Goal: Task Accomplishment & Management: Manage account settings

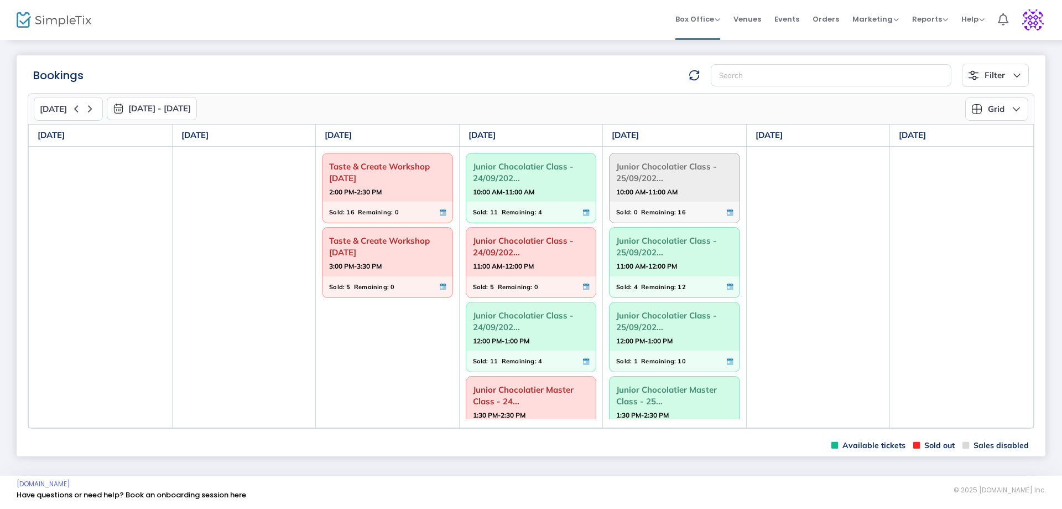
click at [660, 189] on strong "10:00 AM-11:00 AM" at bounding box center [646, 192] width 61 height 14
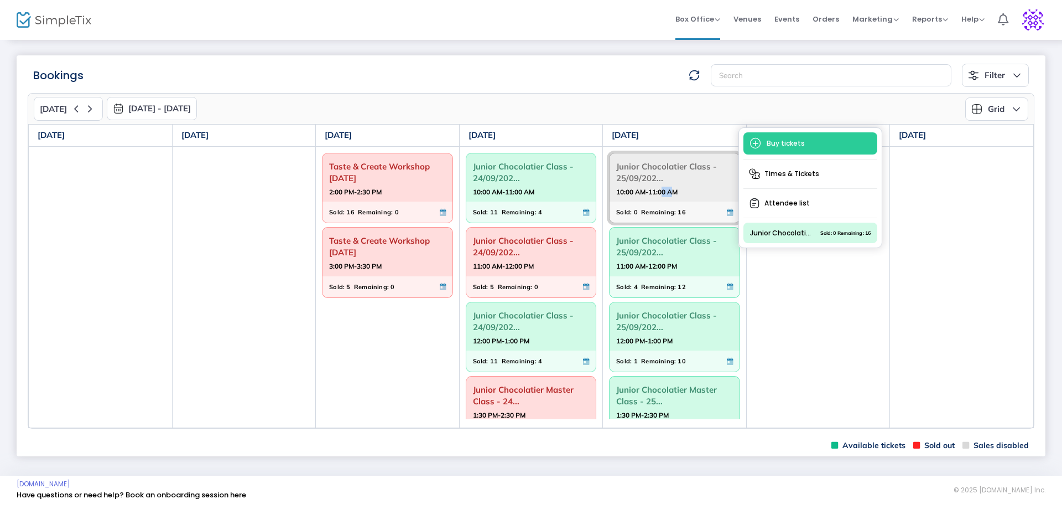
click at [660, 189] on strong "10:00 AM-11:00 AM" at bounding box center [646, 192] width 61 height 14
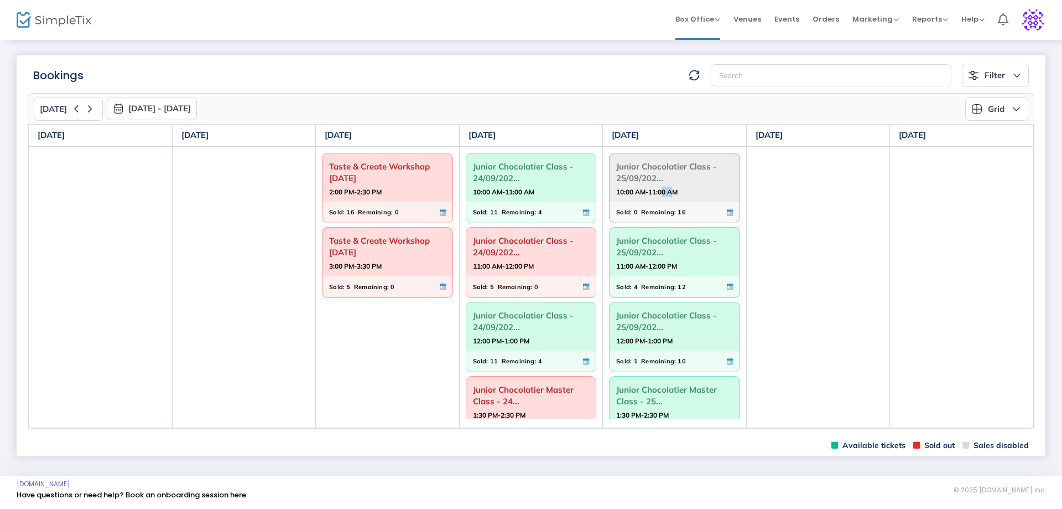
click at [660, 189] on strong "10:00 AM-11:00 AM" at bounding box center [646, 192] width 61 height 14
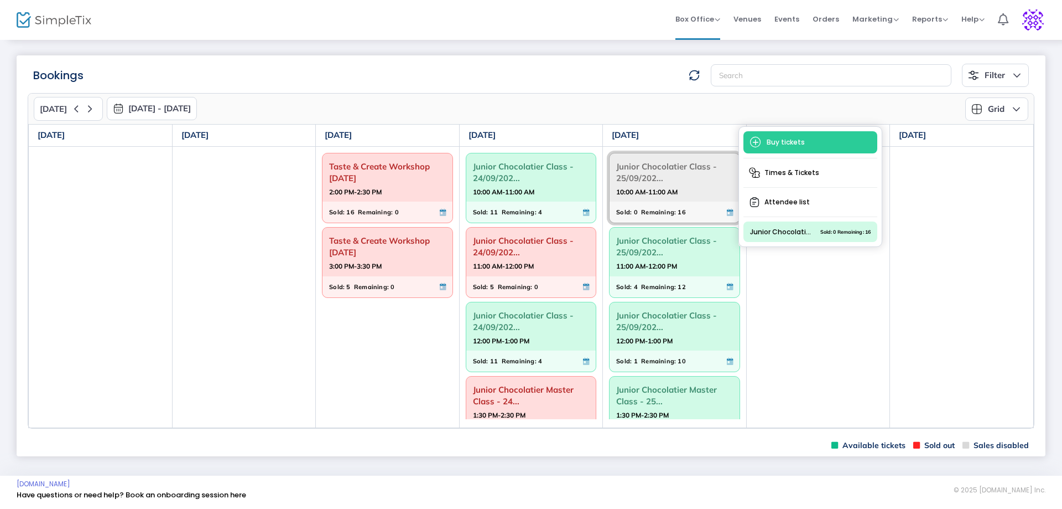
click at [859, 399] on td at bounding box center [818, 286] width 144 height 281
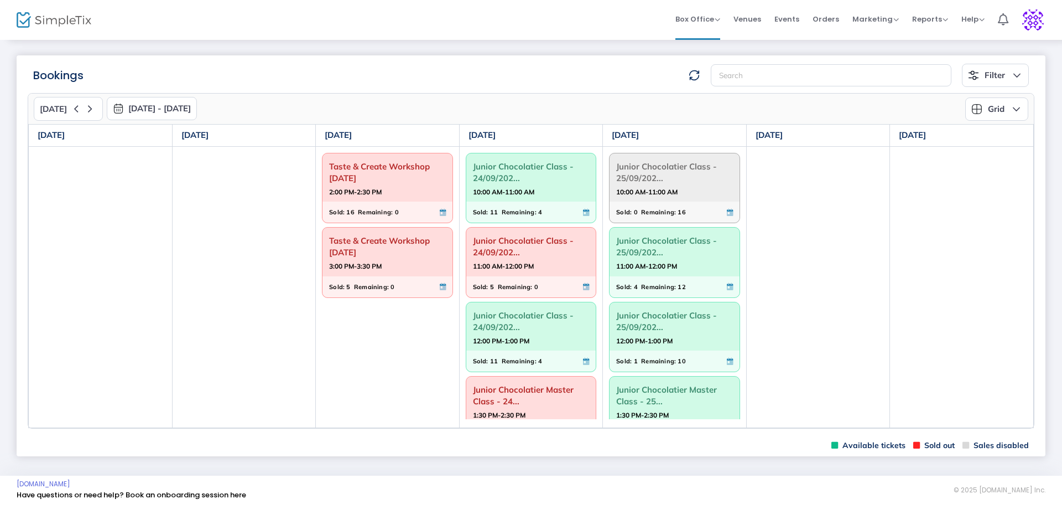
click at [719, 193] on span "10:00 AM-11:00 AM" at bounding box center [674, 191] width 117 height 11
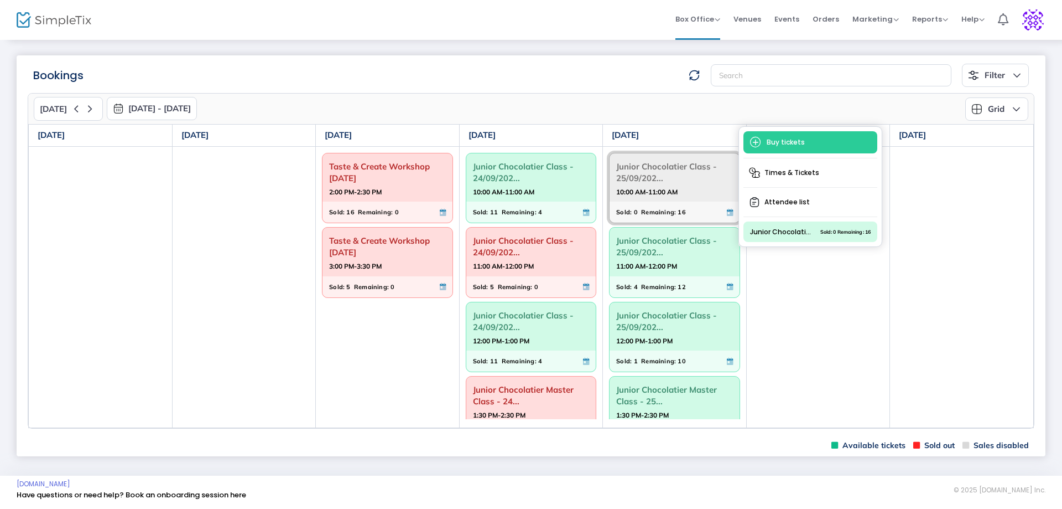
click at [719, 193] on span "10:00 AM-11:00 AM" at bounding box center [674, 191] width 117 height 11
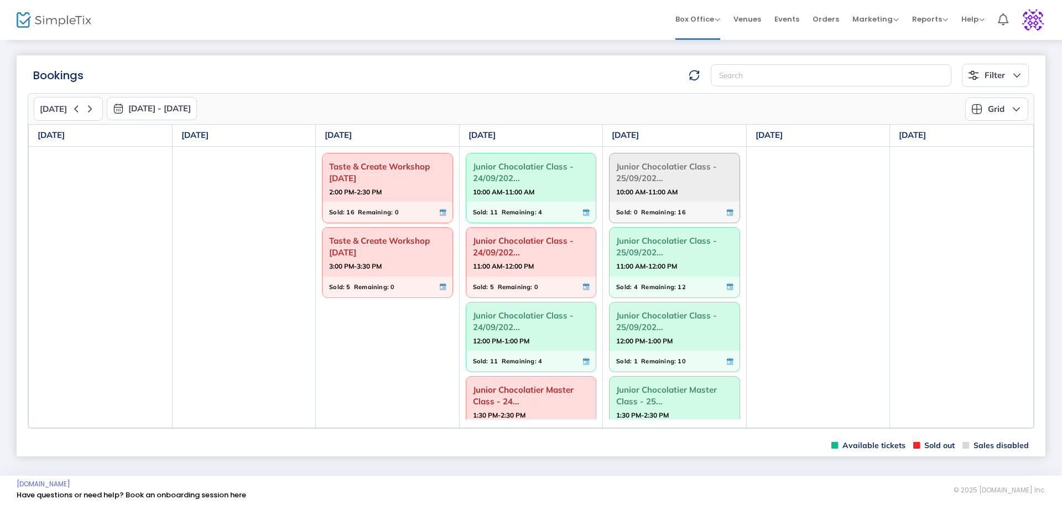
click at [719, 193] on span "10:00 AM-11:00 AM" at bounding box center [674, 191] width 117 height 11
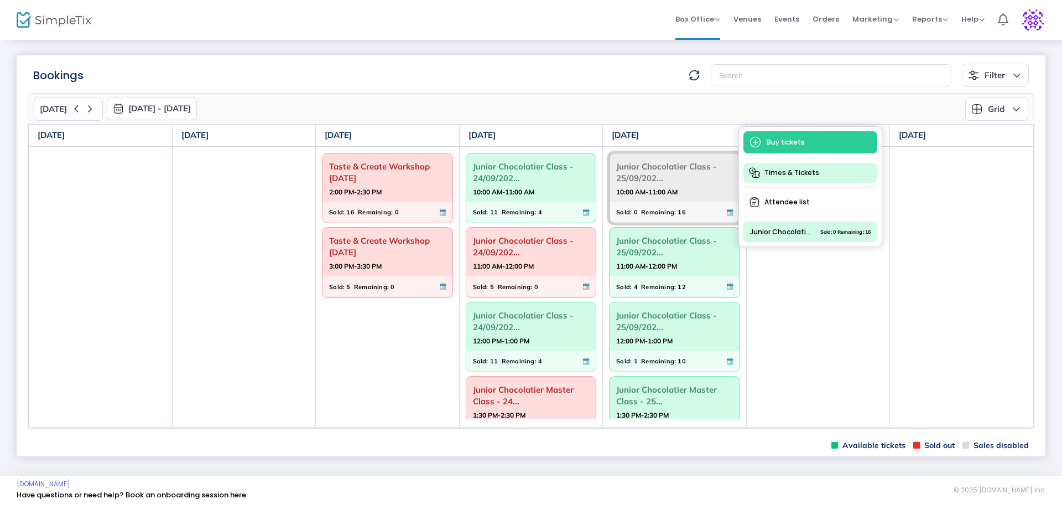
click at [783, 175] on span "Times & Tickets" at bounding box center [811, 173] width 134 height 20
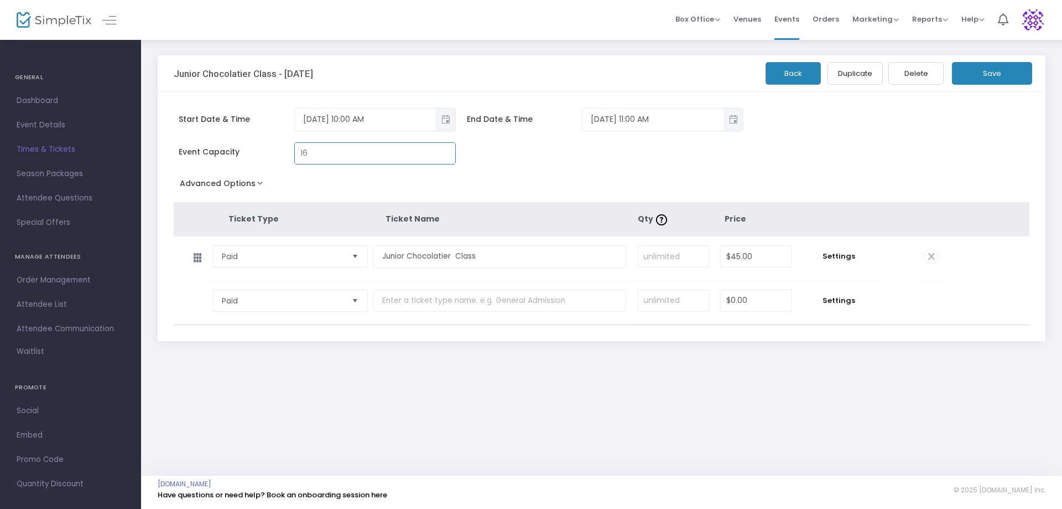
click at [317, 158] on input "16" at bounding box center [375, 153] width 160 height 21
type input "0"
click at [984, 72] on button "Save" at bounding box center [992, 73] width 80 height 23
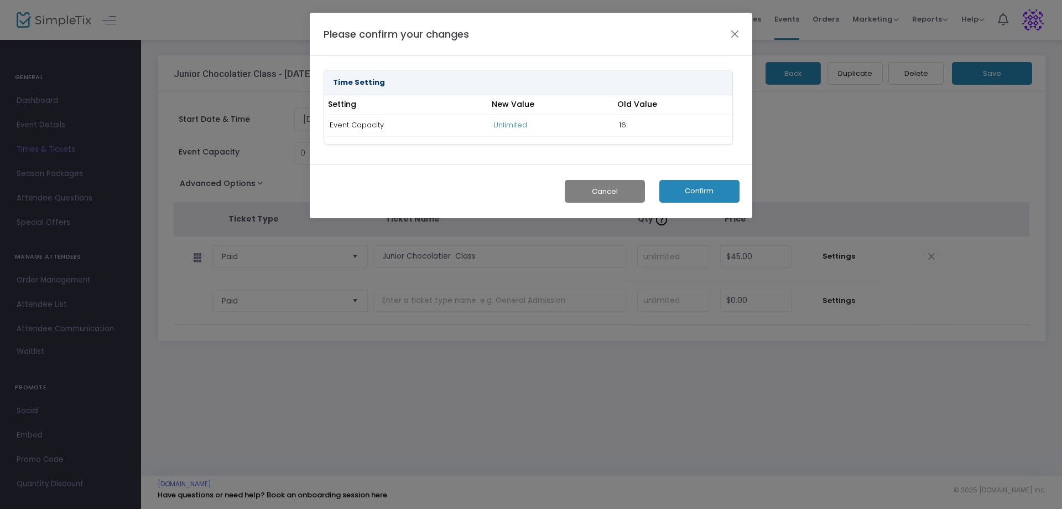
click at [692, 189] on button "Confirm" at bounding box center [700, 191] width 80 height 23
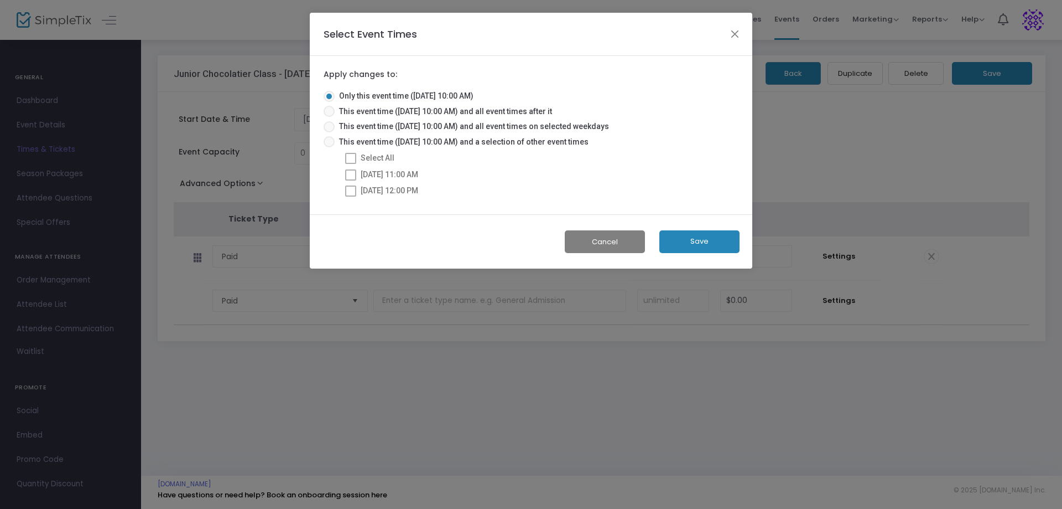
drag, startPoint x: 697, startPoint y: 242, endPoint x: 646, endPoint y: 242, distance: 50.9
click at [698, 242] on button "Save" at bounding box center [700, 241] width 80 height 23
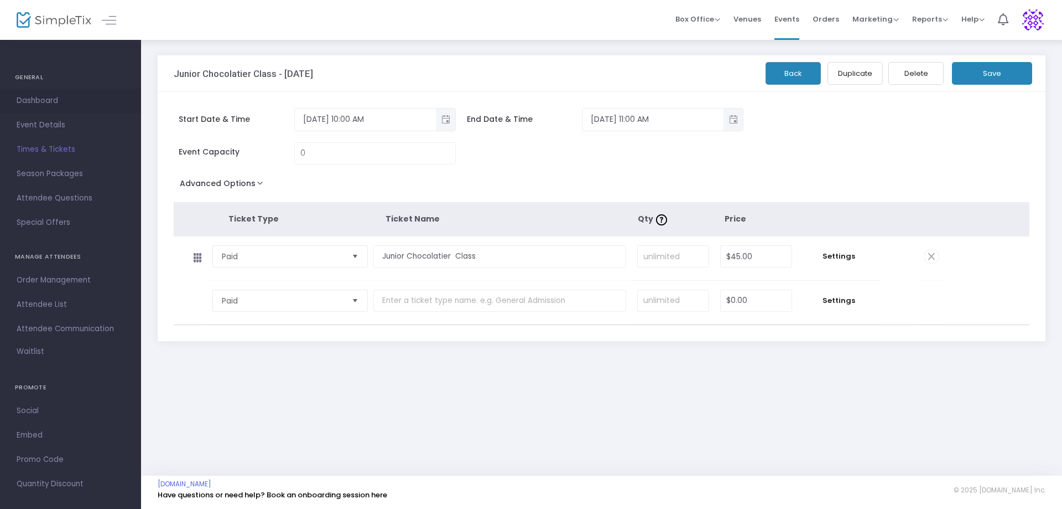
click at [30, 105] on span "Dashboard" at bounding box center [71, 101] width 108 height 14
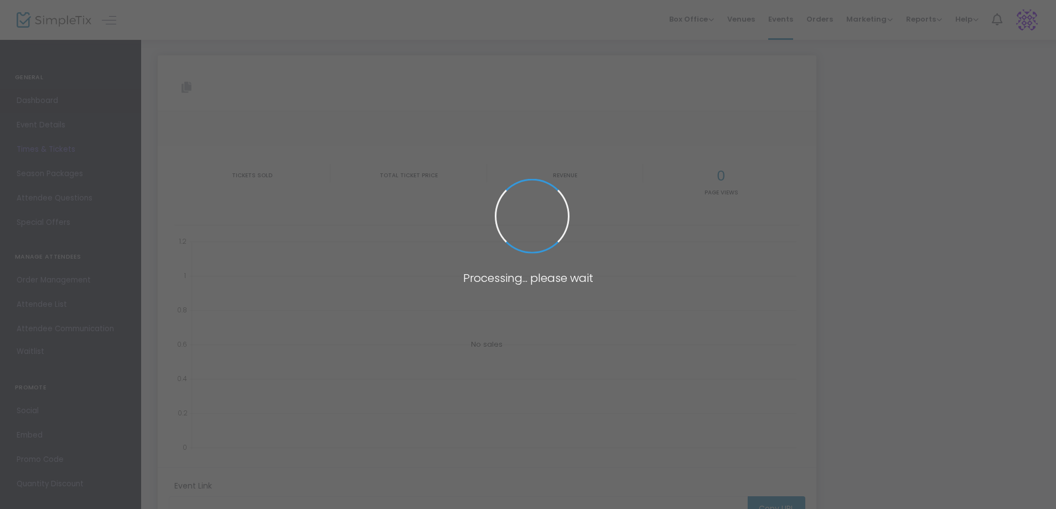
type input "[URL][DOMAIN_NAME]"
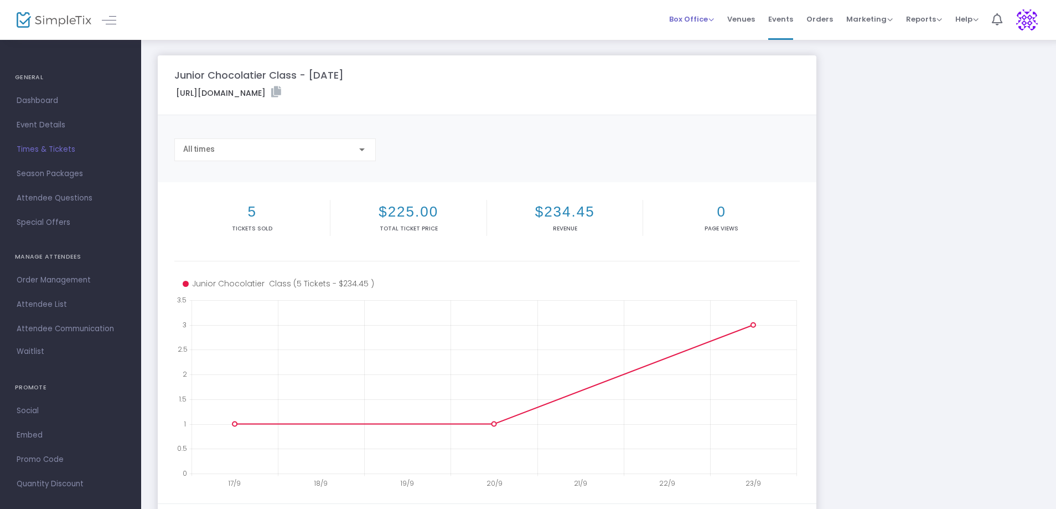
click at [714, 17] on span "Box Office" at bounding box center [691, 19] width 45 height 11
click at [697, 51] on li "Bookings" at bounding box center [708, 59] width 79 height 22
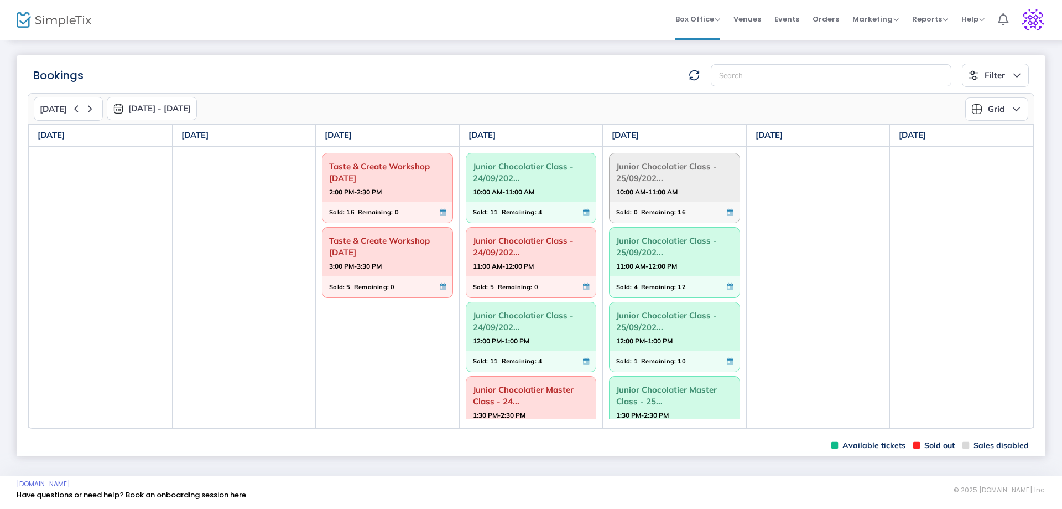
click at [659, 196] on strong "10:00 AM-11:00 AM" at bounding box center [646, 192] width 61 height 14
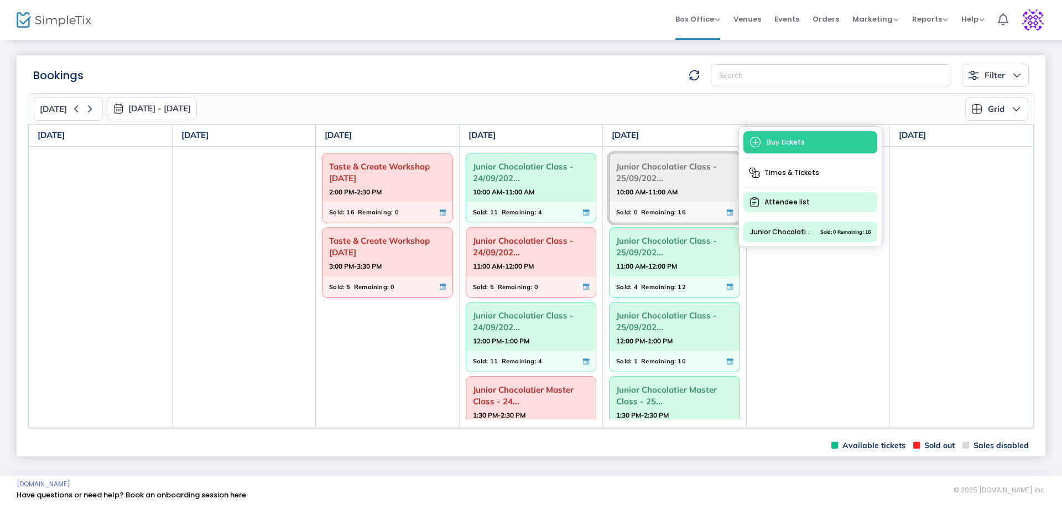
click at [779, 202] on span "Attendee list" at bounding box center [811, 202] width 134 height 20
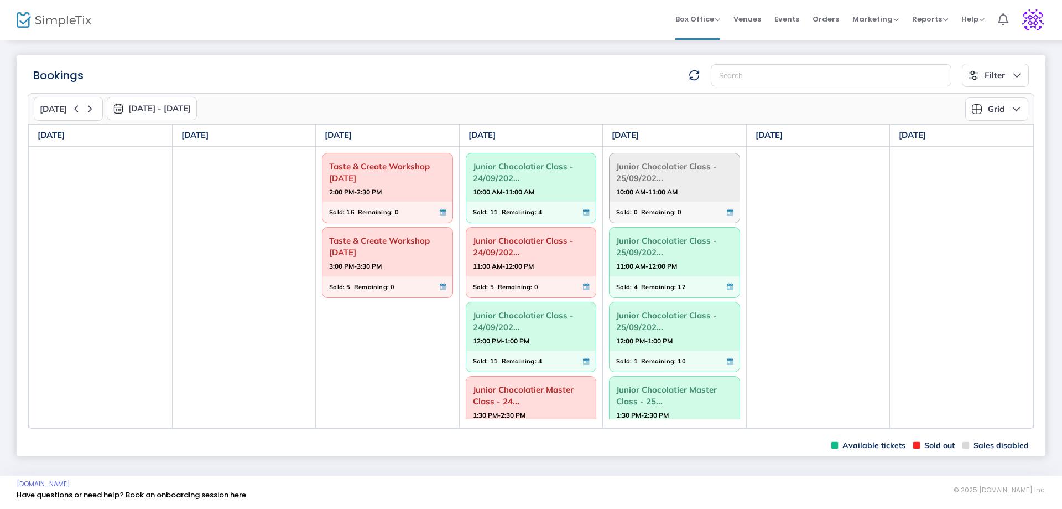
click at [672, 188] on strong "10:00 AM-11:00 AM" at bounding box center [646, 192] width 61 height 14
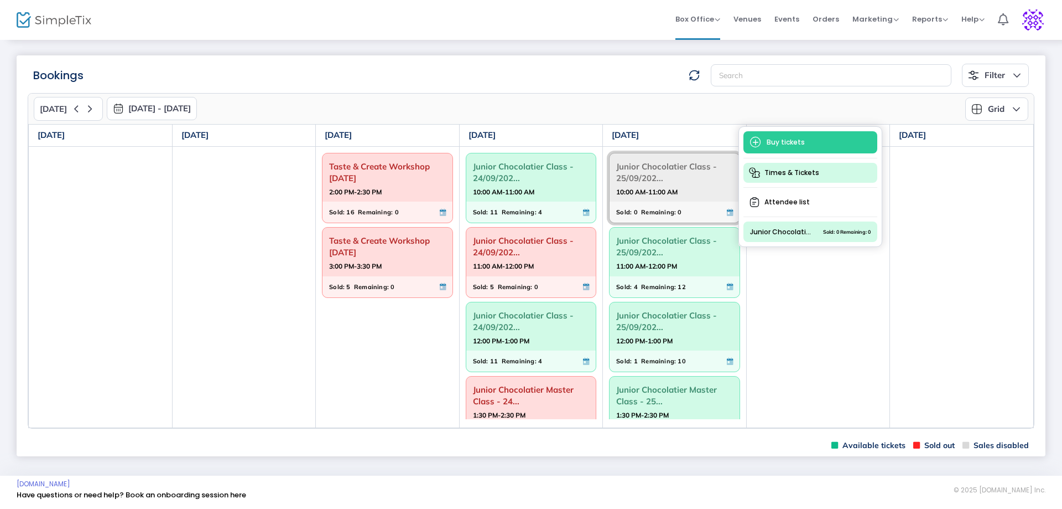
click at [781, 174] on span "Times & Tickets" at bounding box center [811, 173] width 134 height 20
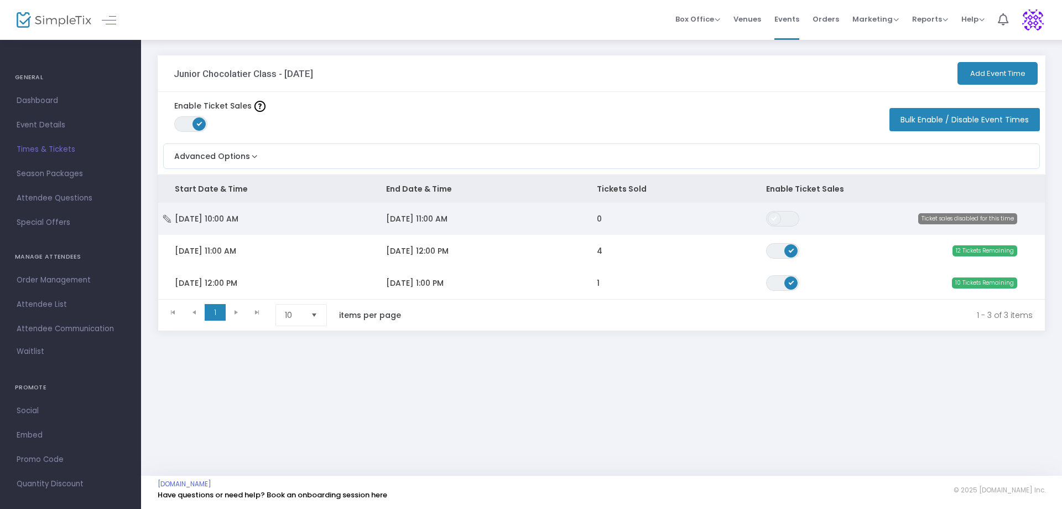
click at [771, 217] on span "Data table" at bounding box center [774, 218] width 13 height 13
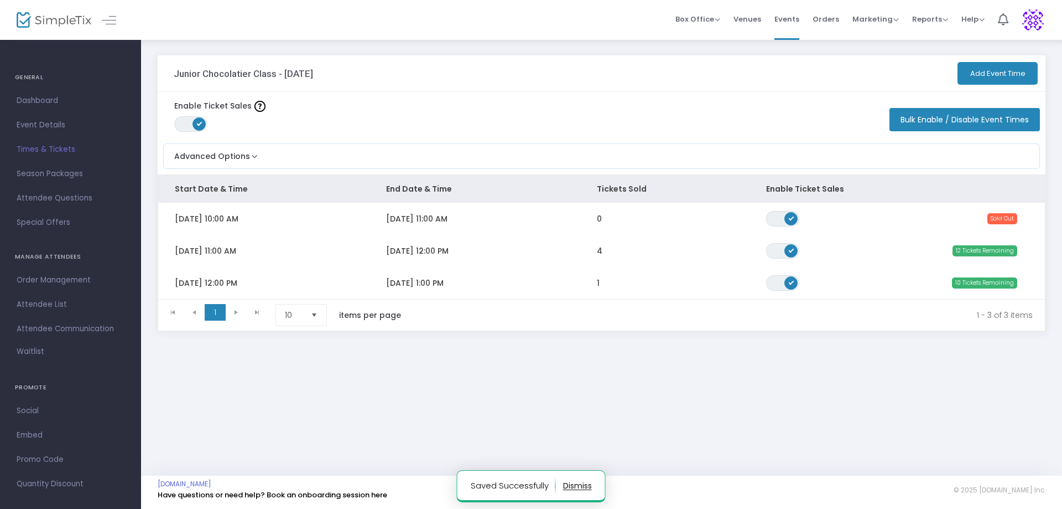
click at [554, 112] on div "Enable Ticket Sales ON OFF Bulk Enable / Disable Event Times" at bounding box center [602, 115] width 888 height 46
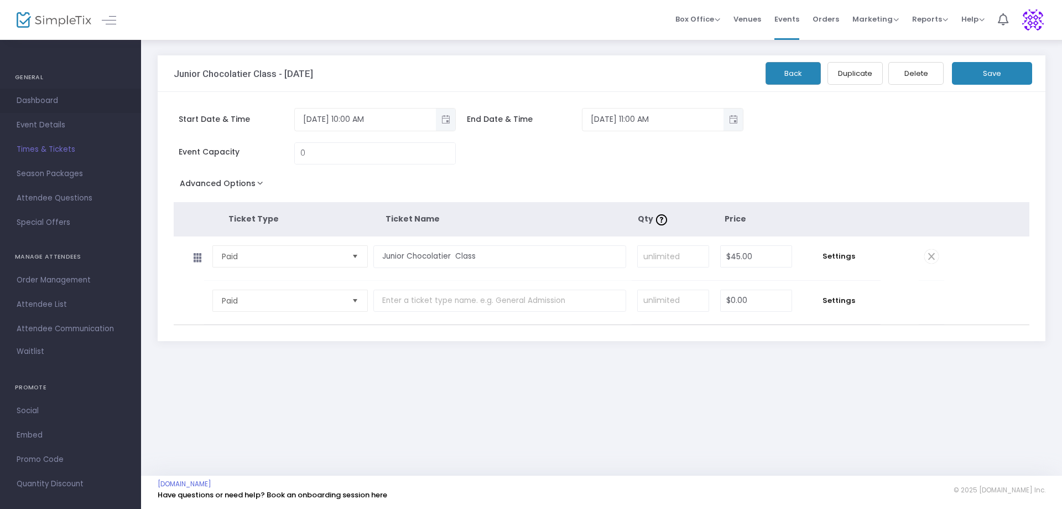
click at [49, 97] on span "Dashboard" at bounding box center [71, 101] width 108 height 14
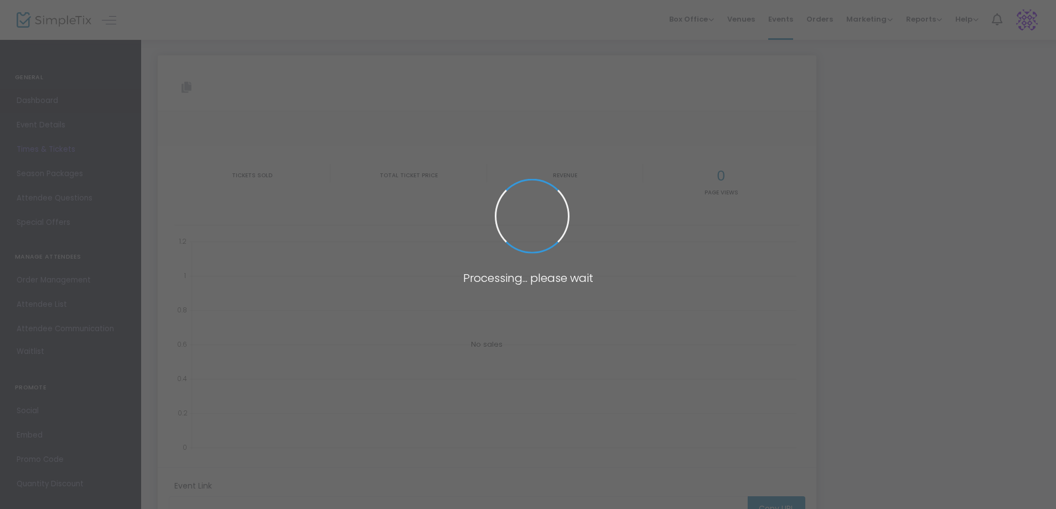
type input "[URL][DOMAIN_NAME]"
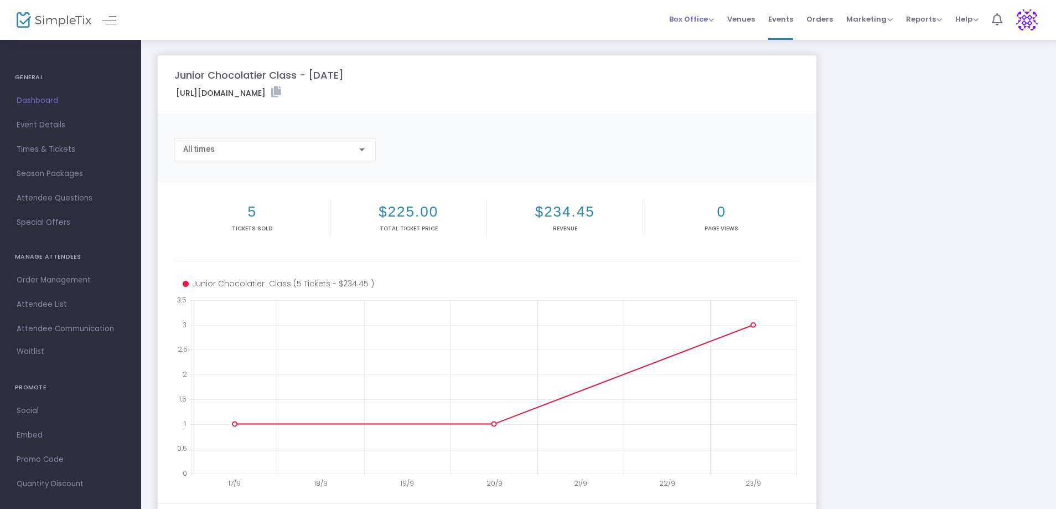
click at [713, 19] on span "Box Office" at bounding box center [691, 19] width 45 height 11
click at [702, 61] on li "Bookings" at bounding box center [708, 59] width 79 height 22
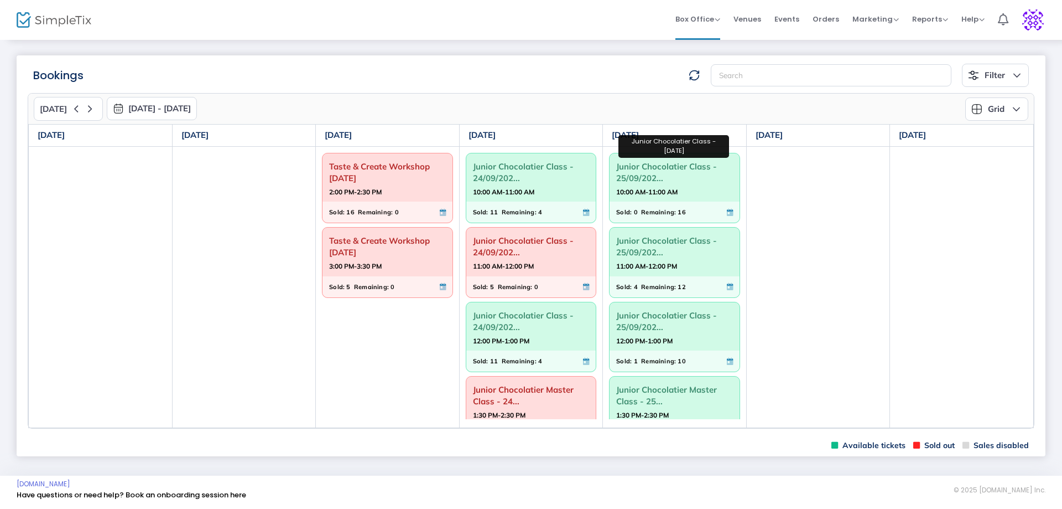
click at [631, 177] on span "Junior Chocolatier Class - 25/09/202..." at bounding box center [674, 172] width 117 height 29
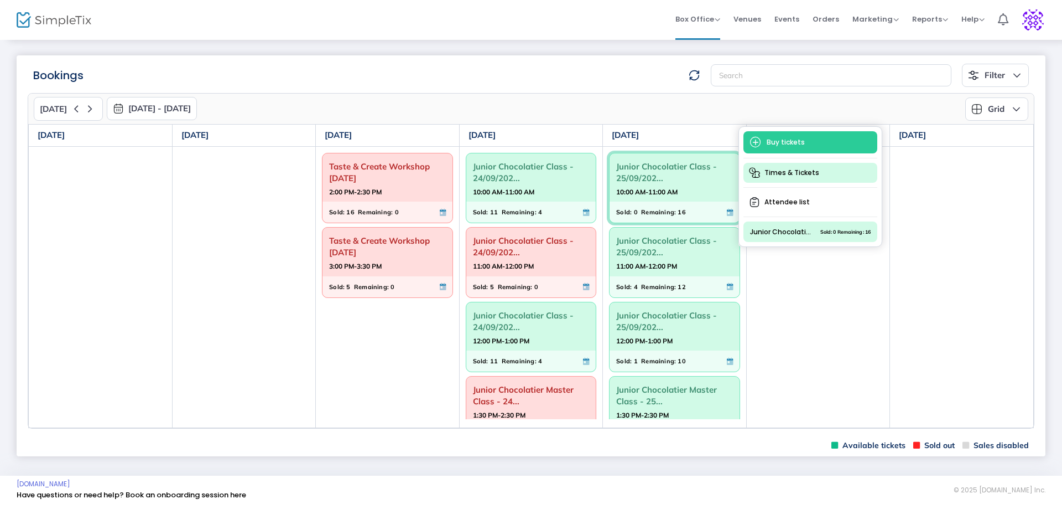
click at [811, 173] on span "Times & Tickets" at bounding box center [811, 173] width 134 height 20
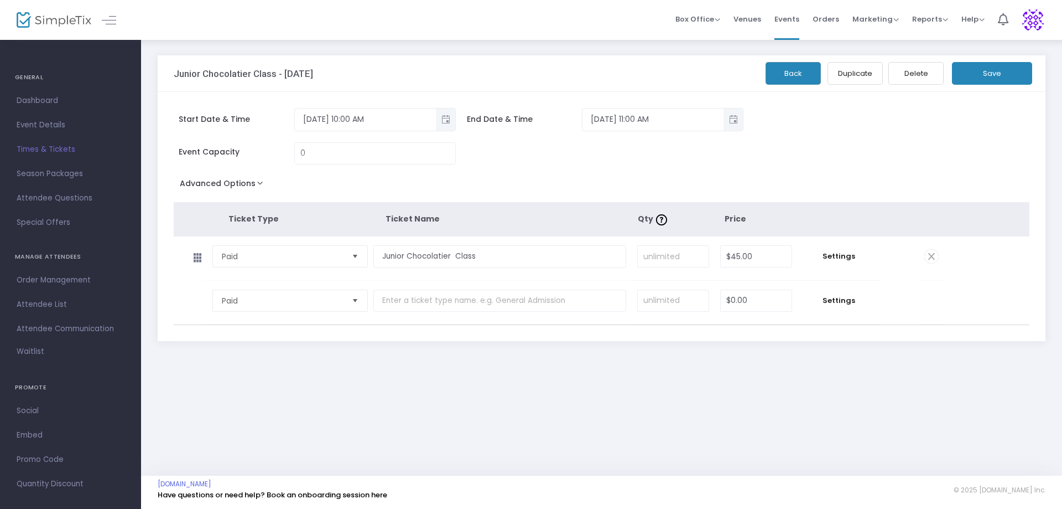
click at [990, 70] on button "Save" at bounding box center [992, 73] width 80 height 23
click at [720, 18] on div "Box Office Sell Tickets Bookings Sell Season Pass" at bounding box center [698, 19] width 45 height 11
click at [718, 19] on span "Box Office" at bounding box center [698, 19] width 45 height 11
click at [710, 56] on li "Bookings" at bounding box center [715, 59] width 79 height 22
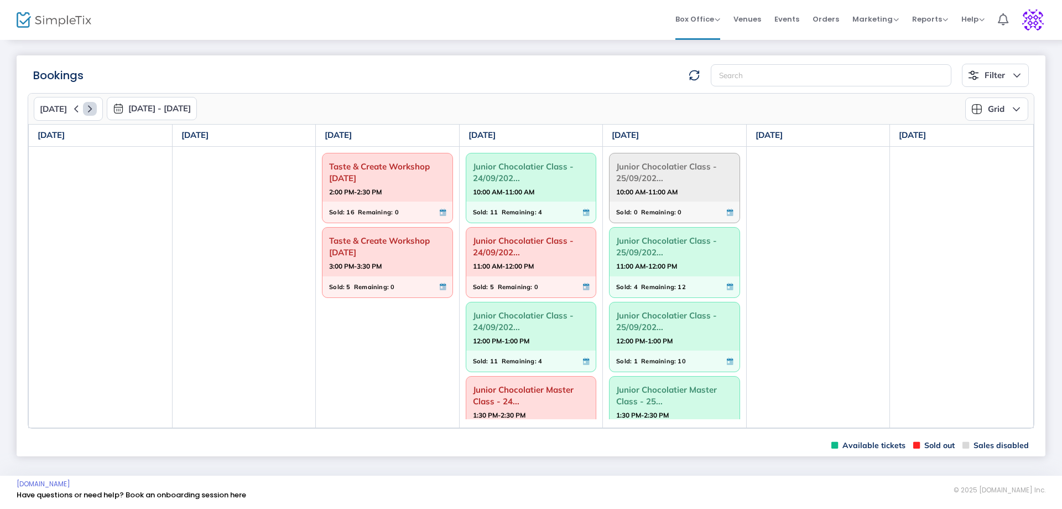
click at [88, 108] on icon at bounding box center [90, 109] width 14 height 14
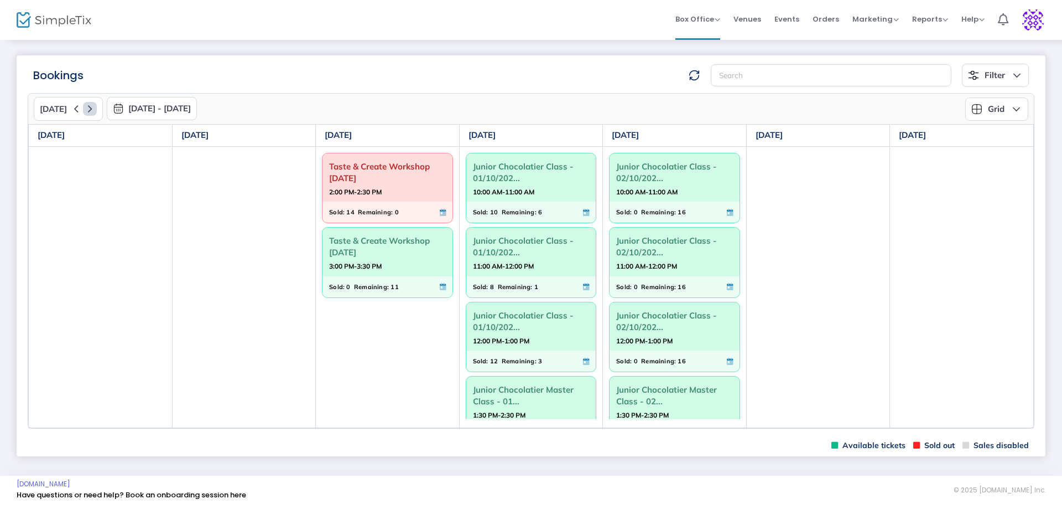
click at [84, 107] on icon at bounding box center [90, 109] width 14 height 14
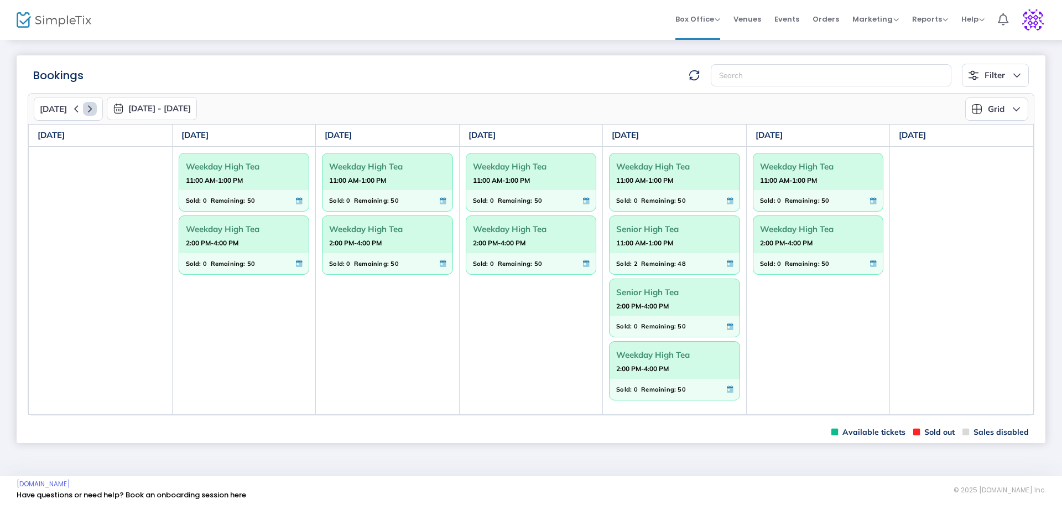
click at [84, 107] on icon at bounding box center [90, 109] width 14 height 14
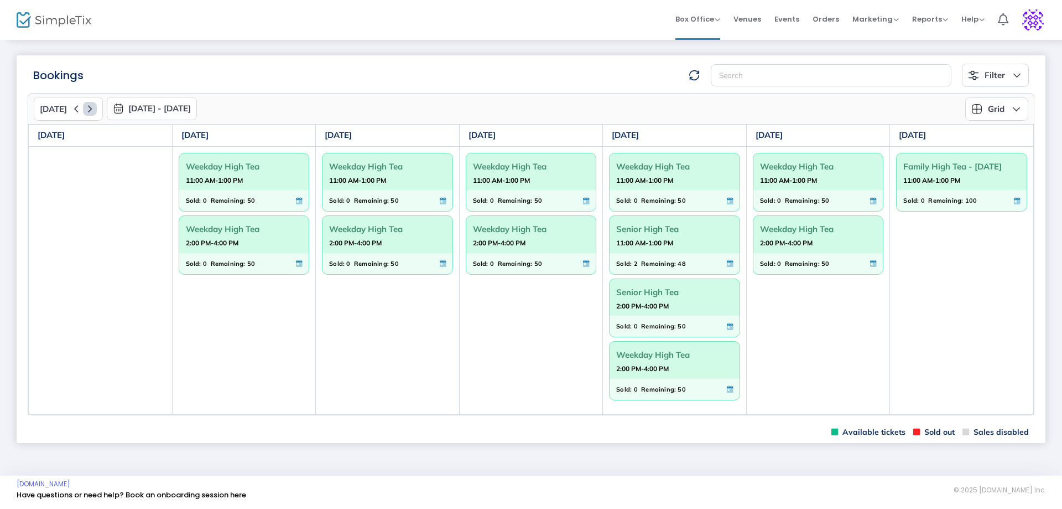
click at [84, 107] on icon at bounding box center [90, 109] width 14 height 14
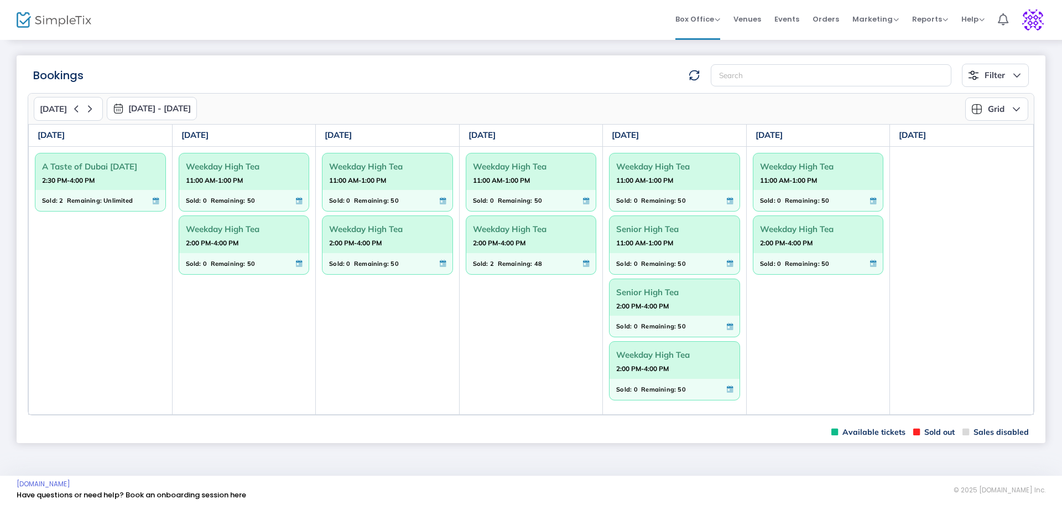
click at [99, 186] on div "A Taste of Dubai 19/10/2025 2:30 PM-4:00 PM" at bounding box center [100, 171] width 130 height 37
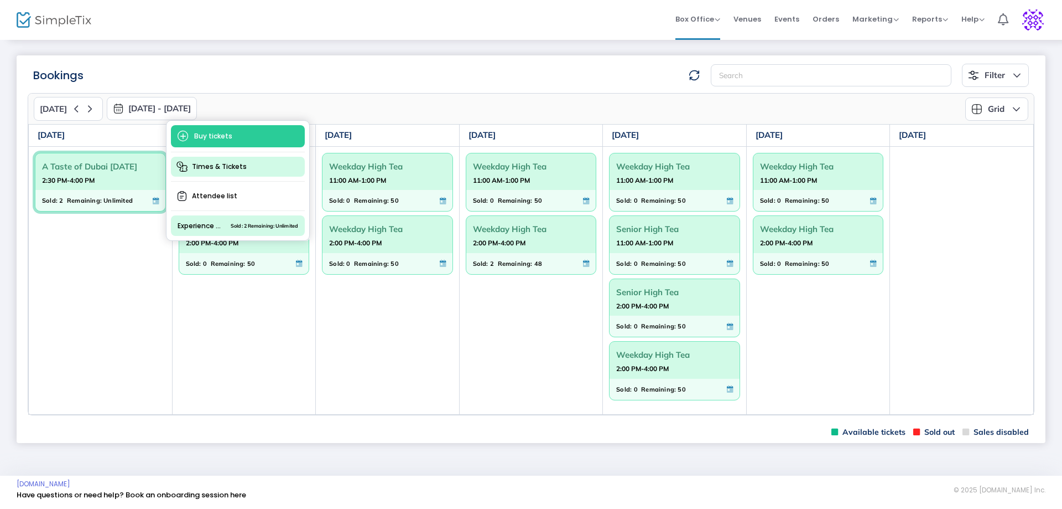
click at [209, 161] on span "Times & Tickets" at bounding box center [238, 167] width 134 height 20
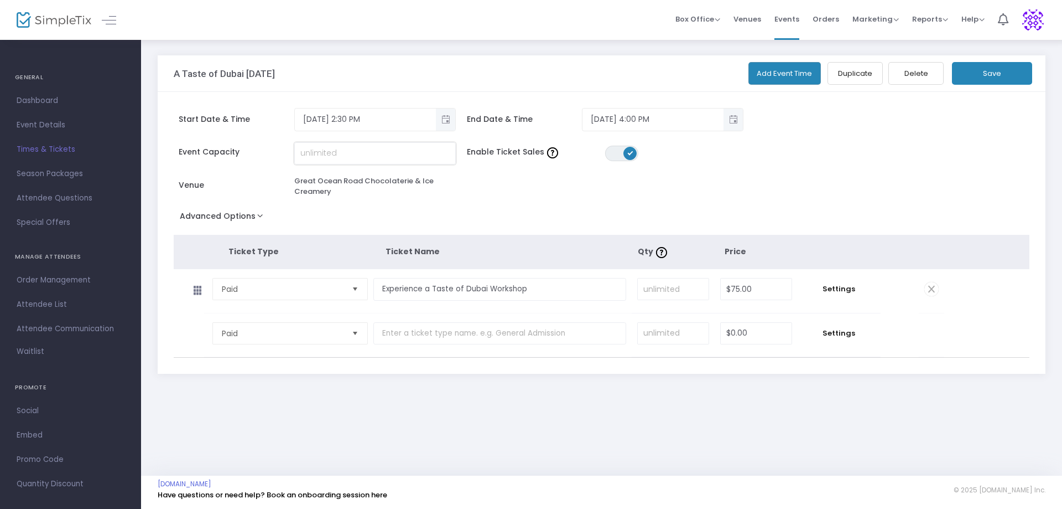
click at [337, 156] on input at bounding box center [375, 153] width 160 height 21
click at [536, 201] on div "Event Capacity Enable Ticket Sales ON OFF Venue Great Ocean Road Chocolaterie &…" at bounding box center [533, 175] width 730 height 66
click at [720, 24] on span "Box Office Sell Tickets Bookings Sell Season Pass" at bounding box center [698, 19] width 45 height 28
click at [720, 15] on span "Box Office" at bounding box center [698, 19] width 45 height 11
click at [709, 57] on li "Bookings" at bounding box center [715, 59] width 79 height 22
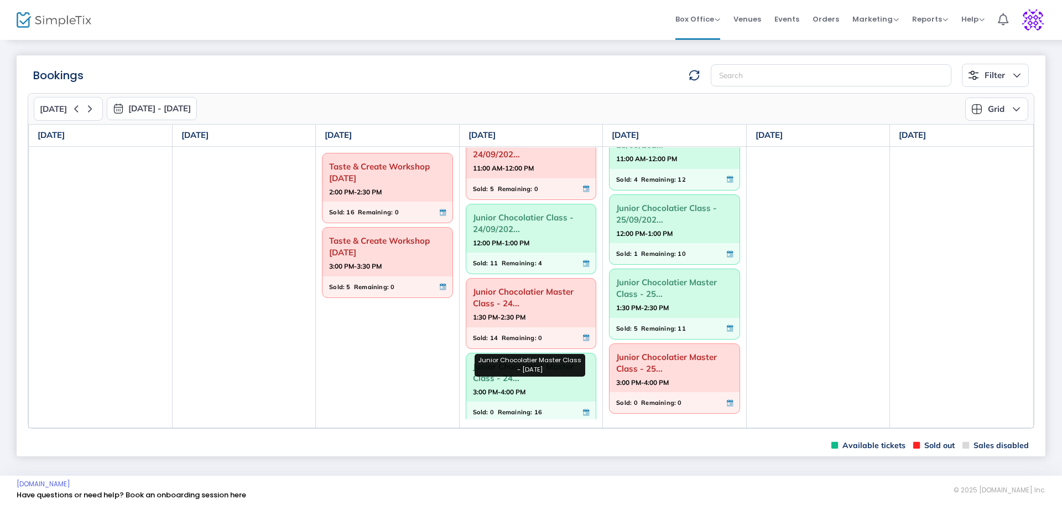
scroll to position [107, 0]
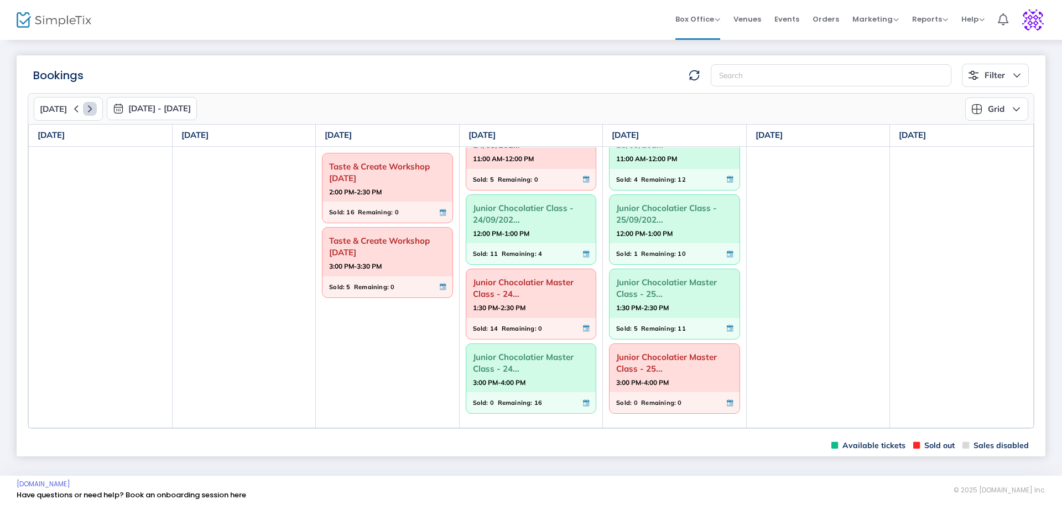
click at [84, 104] on icon at bounding box center [90, 109] width 14 height 14
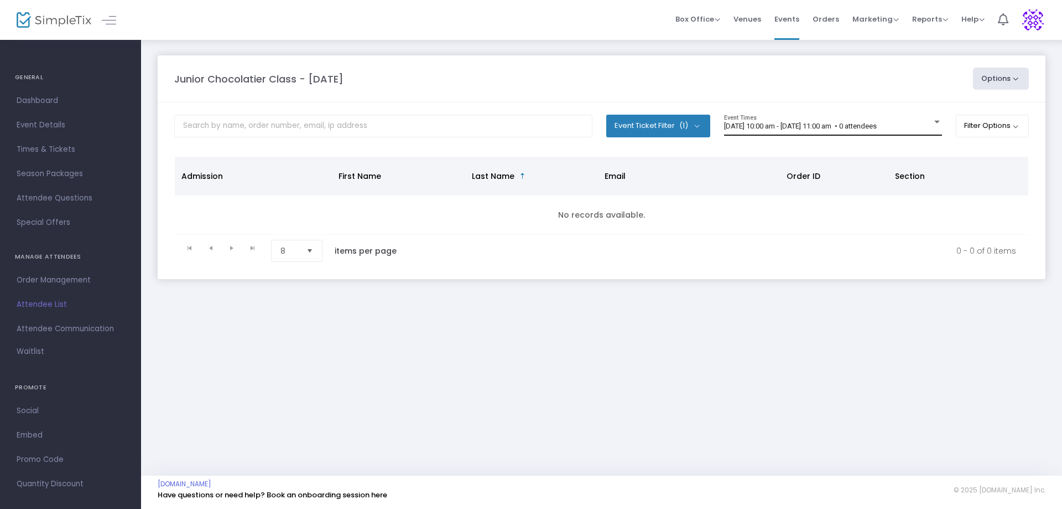
click at [932, 118] on div at bounding box center [937, 122] width 10 height 8
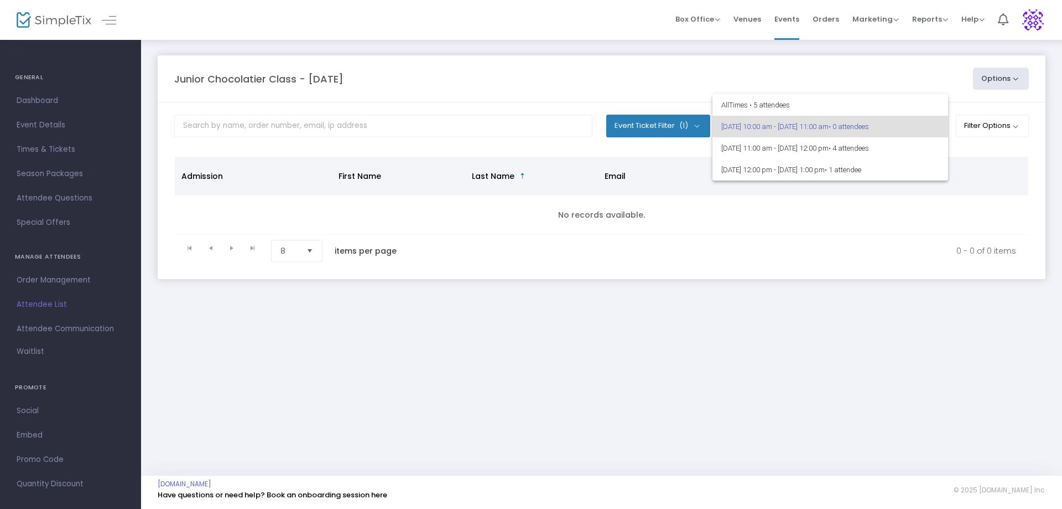
click at [611, 68] on div at bounding box center [531, 254] width 1062 height 509
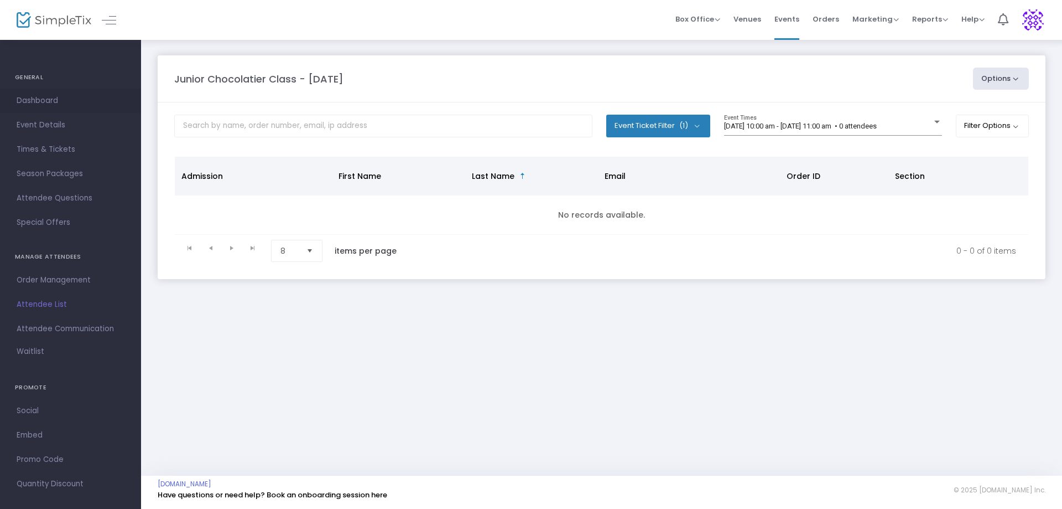
click at [43, 97] on span "Dashboard" at bounding box center [71, 101] width 108 height 14
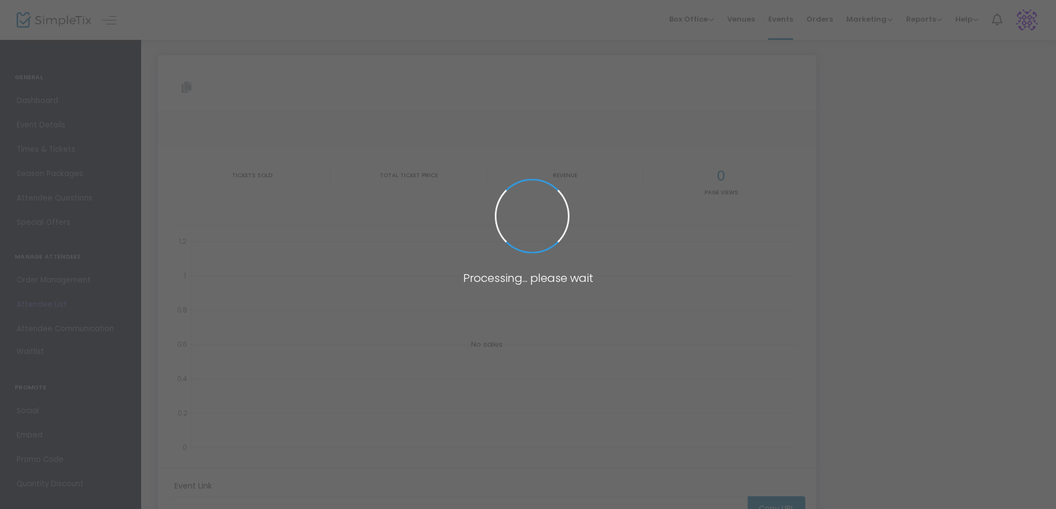
type input "[URL][DOMAIN_NAME]"
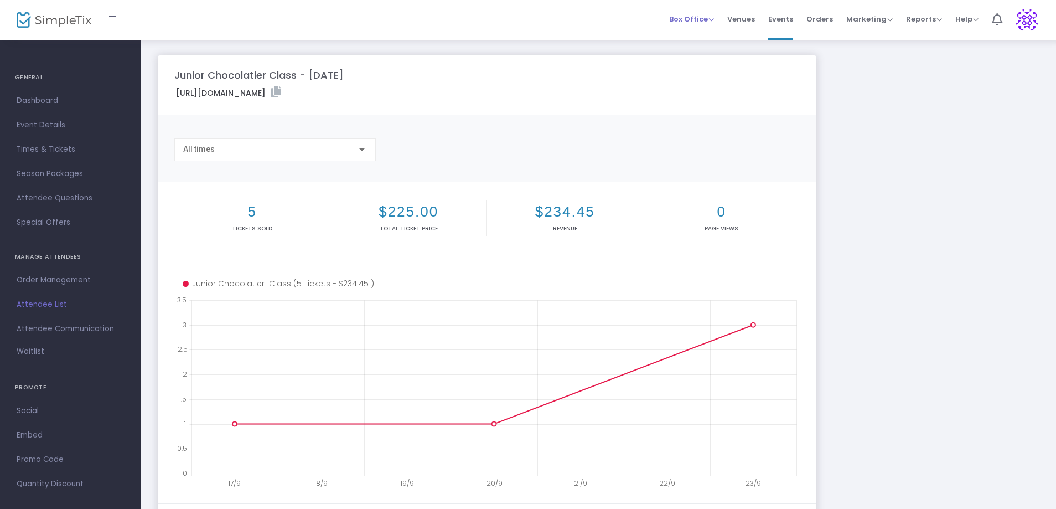
click at [711, 19] on span "Box Office" at bounding box center [691, 19] width 45 height 11
click at [692, 51] on li "Bookings" at bounding box center [708, 59] width 79 height 22
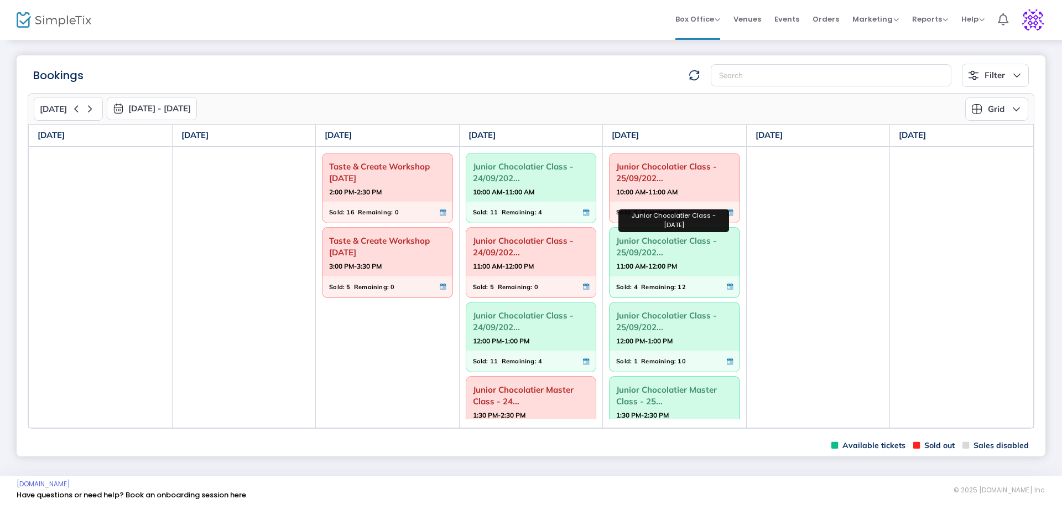
click at [657, 245] on span "Junior Chocolatier Class - 25/09/202..." at bounding box center [674, 246] width 117 height 29
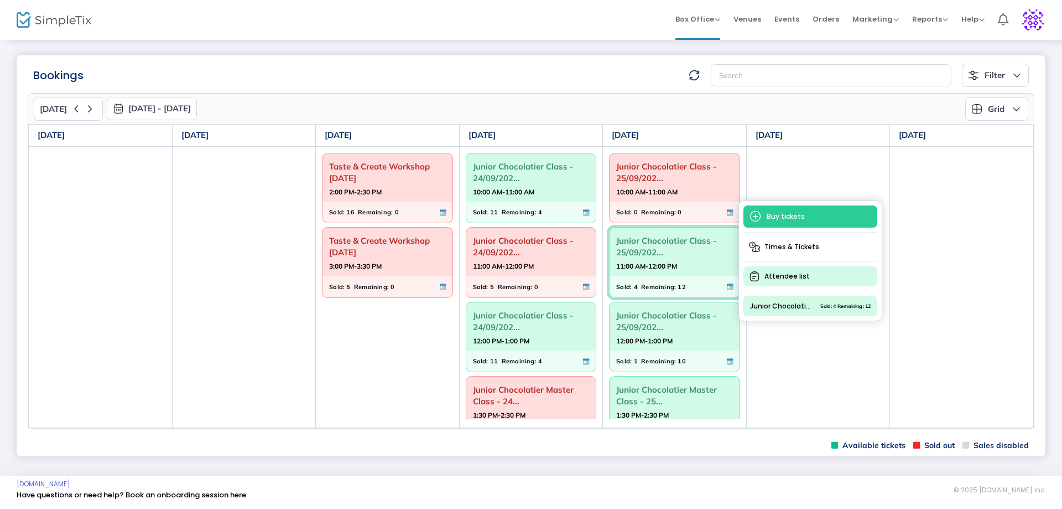
click at [784, 286] on span "Attendee list" at bounding box center [811, 276] width 134 height 20
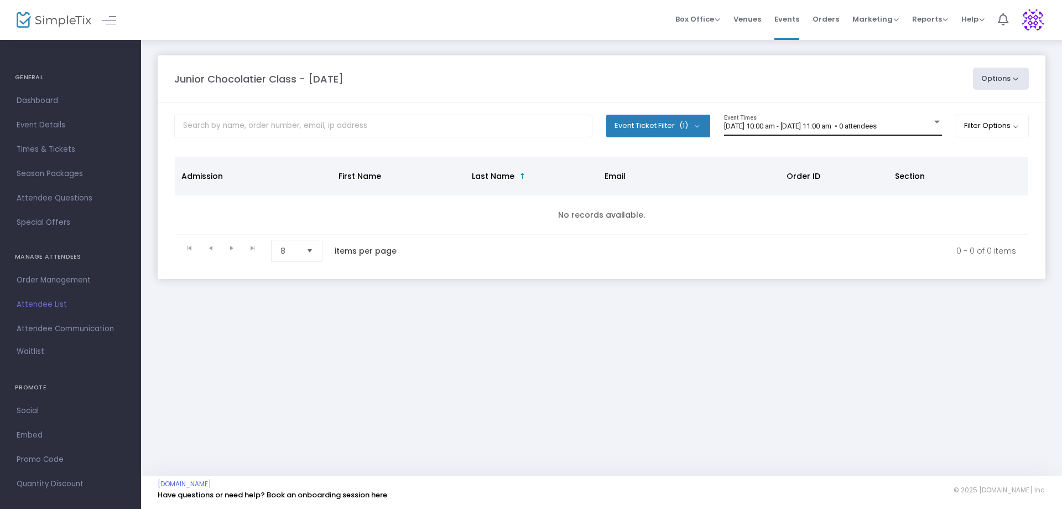
click at [938, 121] on div at bounding box center [937, 122] width 10 height 8
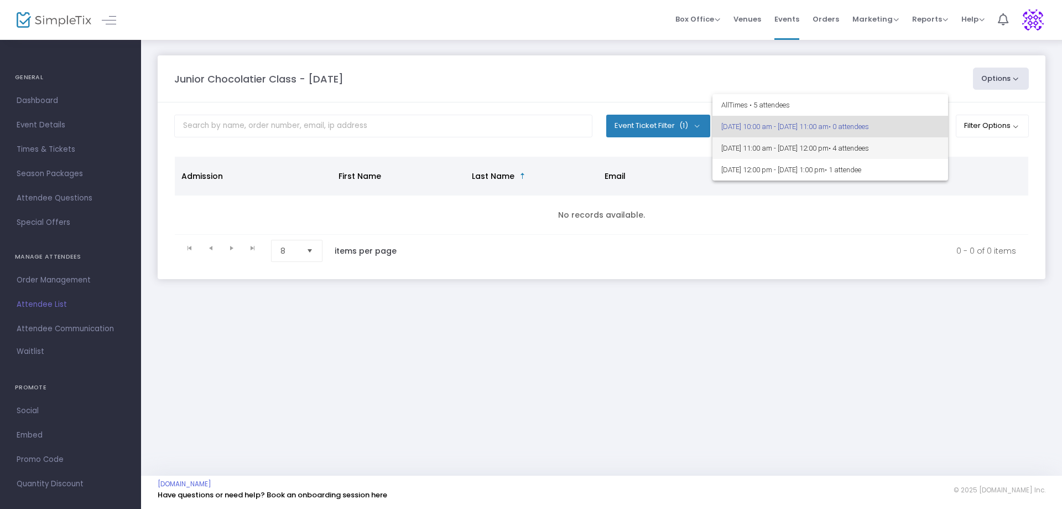
click at [869, 147] on span "• 4 attendees" at bounding box center [849, 148] width 40 height 8
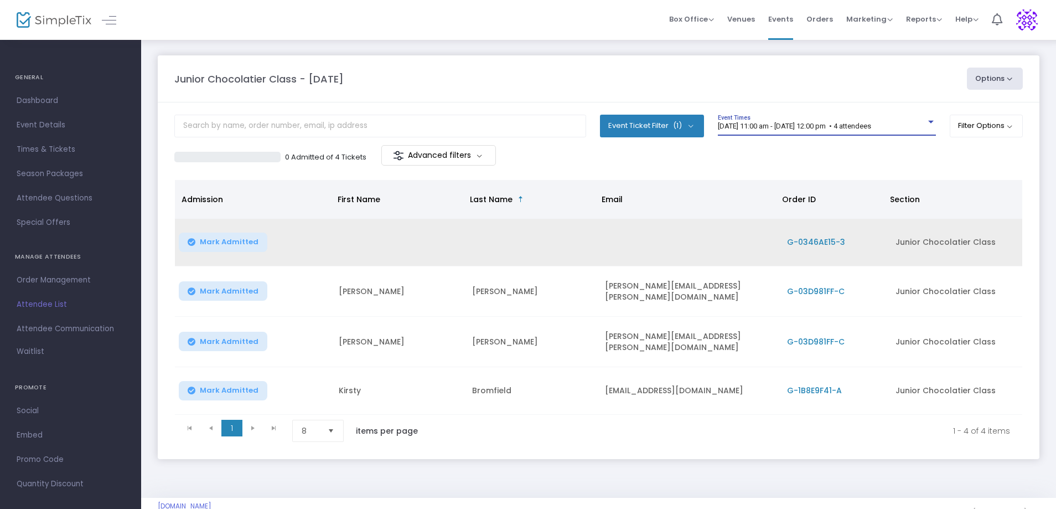
click at [797, 237] on span "G-0346AE15-3" at bounding box center [816, 241] width 58 height 11
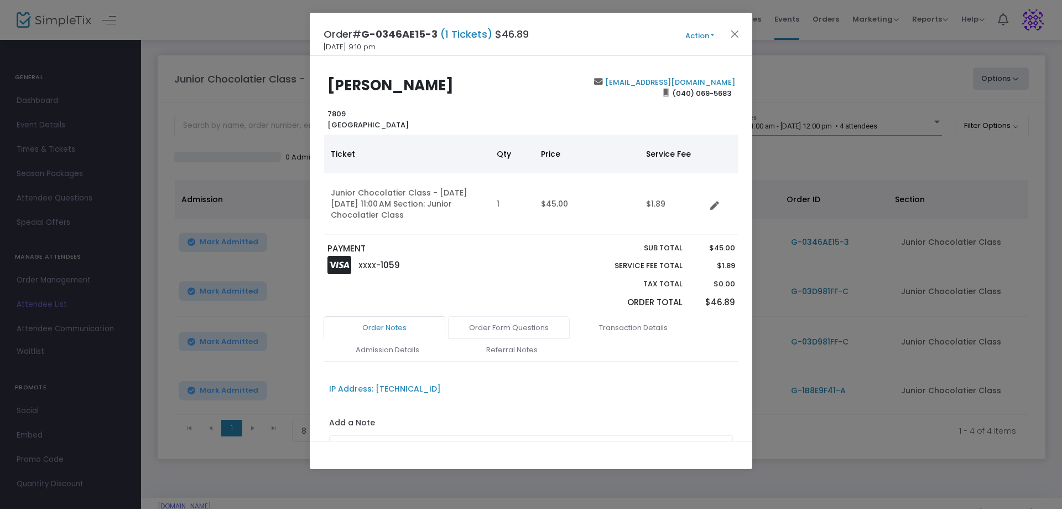
click at [510, 331] on link "Order Form Questions" at bounding box center [509, 327] width 122 height 23
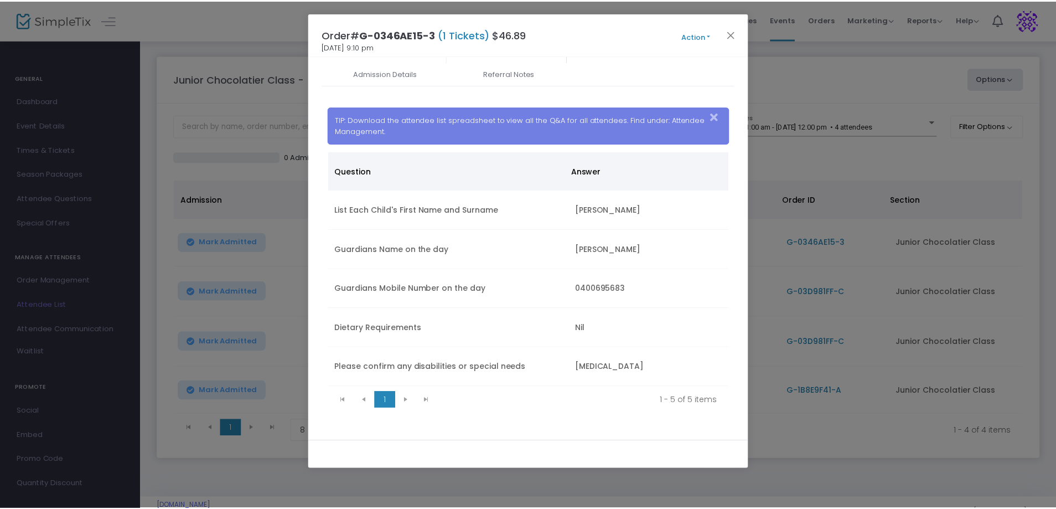
scroll to position [277, 0]
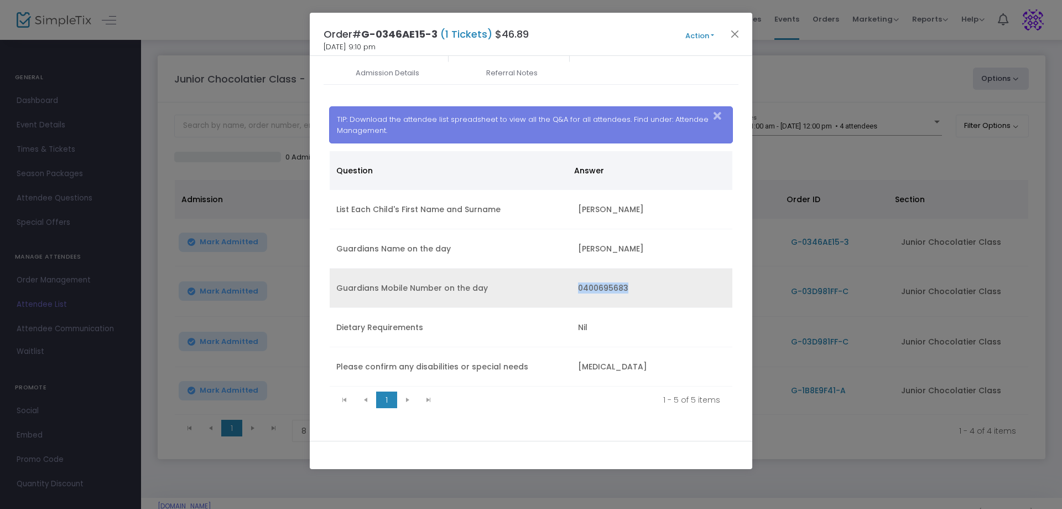
drag, startPoint x: 628, startPoint y: 287, endPoint x: 577, endPoint y: 289, distance: 51.5
click at [575, 289] on td "0400695683" at bounding box center [652, 287] width 161 height 39
copy td "0400695683"
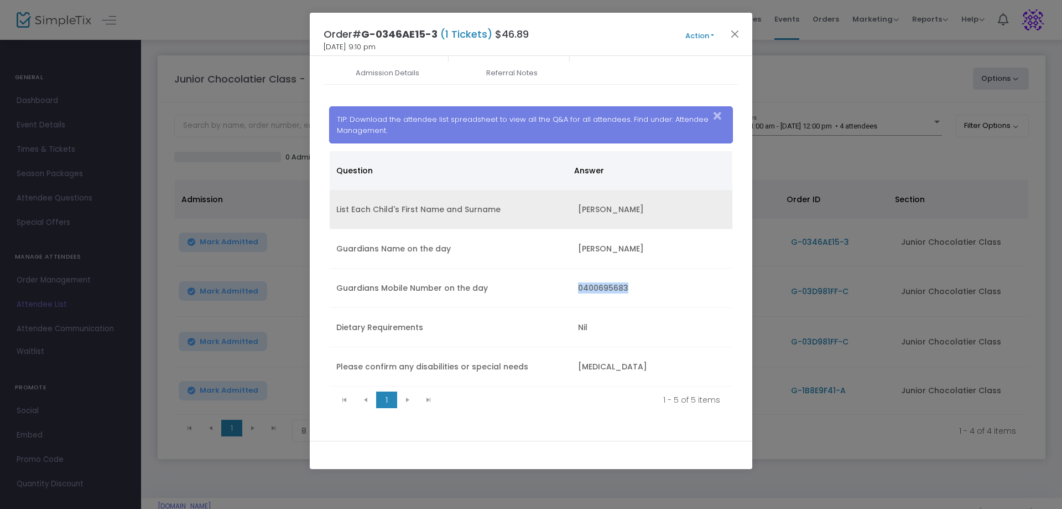
drag, startPoint x: 641, startPoint y: 207, endPoint x: 577, endPoint y: 204, distance: 64.8
click at [572, 206] on td "Rosalie Eckhardt" at bounding box center [652, 209] width 161 height 39
copy td "Rosalie Eckhardt"
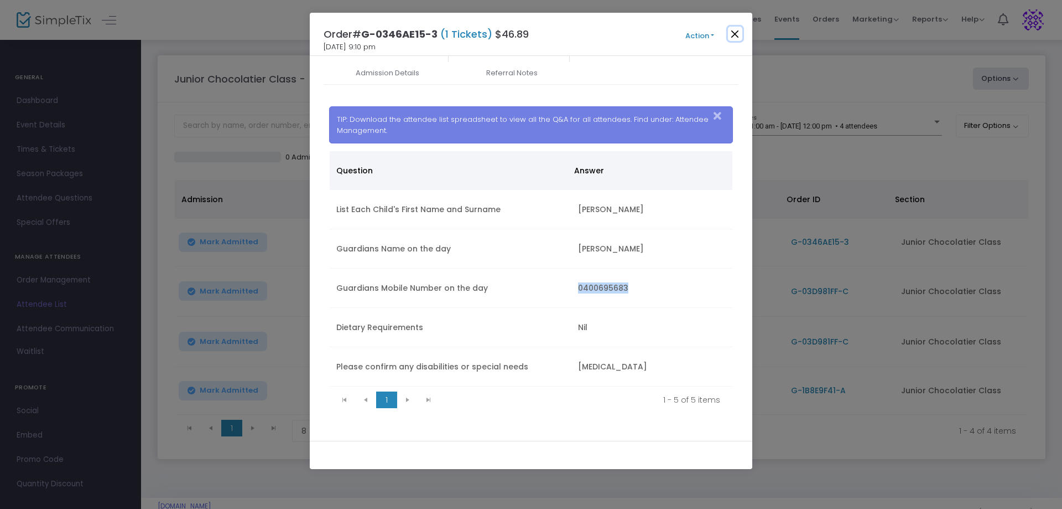
click at [735, 30] on button "Close" at bounding box center [735, 34] width 14 height 14
